Goal: Communication & Community: Ask a question

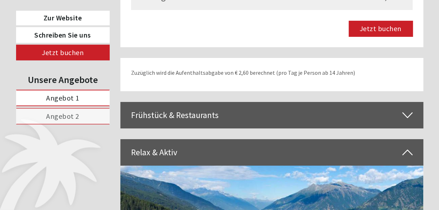
scroll to position [1206, 0]
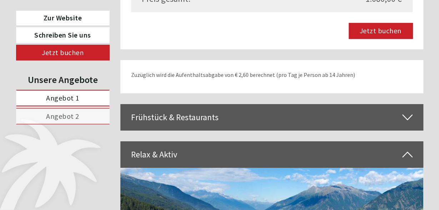
click at [211, 104] on div "Frühstück & Restaurants" at bounding box center [271, 117] width 303 height 26
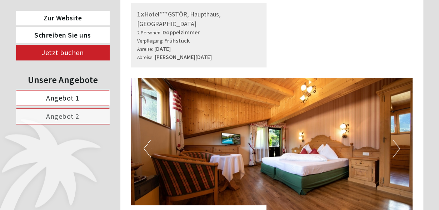
scroll to position [352, 0]
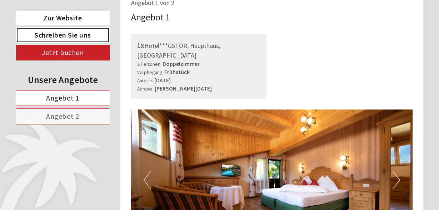
click at [86, 33] on link "Schreiben Sie uns" at bounding box center [63, 35] width 94 height 16
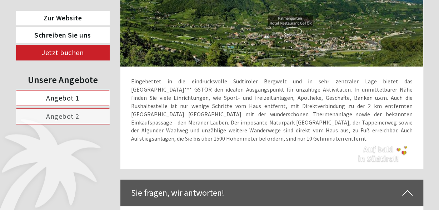
scroll to position [2810, 0]
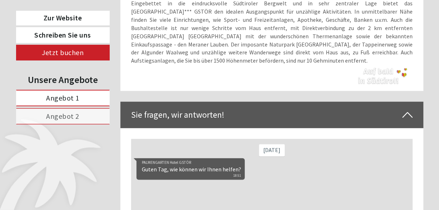
click at [157, 198] on div "[DATE] PALMENGARTEN Hotel GSTÖR Guten Tag, wie können wir Ihnen helfen? 18:51" at bounding box center [271, 207] width 281 height 136
click at [223, 172] on div "PALMENGARTEN Hotel GSTÖR Guten Tag, wie können wir Ihnen helfen? 18:51" at bounding box center [190, 169] width 108 height 22
click at [260, 176] on div "PALMENGARTEN Hotel GSTÖR Guten Tag, wie können wir Ihnen helfen? 18:51" at bounding box center [271, 170] width 271 height 24
click at [151, 194] on div "[DATE] PALMENGARTEN Hotel GSTÖR Guten Tag, wie können wir Ihnen helfen? 18:51" at bounding box center [271, 207] width 281 height 136
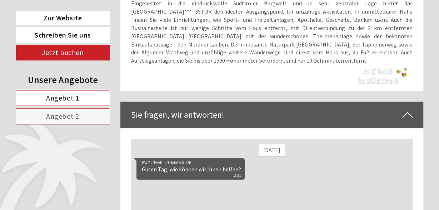
click at [151, 194] on div "[DATE] PALMENGARTEN Hotel GSTÖR Guten Tag, wie können wir Ihnen helfen? 18:51" at bounding box center [271, 207] width 281 height 136
click at [273, 149] on div "[DATE]" at bounding box center [272, 150] width 26 height 12
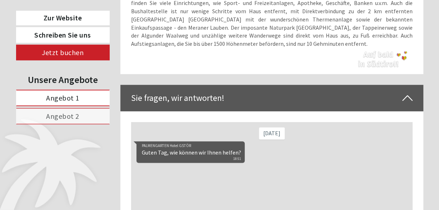
scroll to position [11, 0]
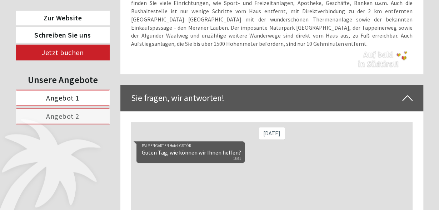
scroll to position [19, 0]
type textarea "**********"
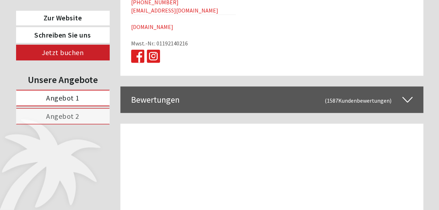
scroll to position [3537, 0]
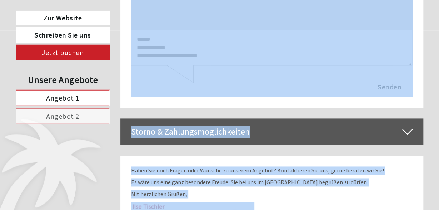
scroll to position [3035, 0]
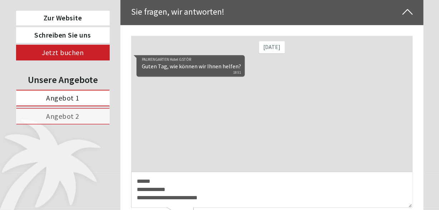
scroll to position [2905, 0]
